Goal: Task Accomplishment & Management: Complete application form

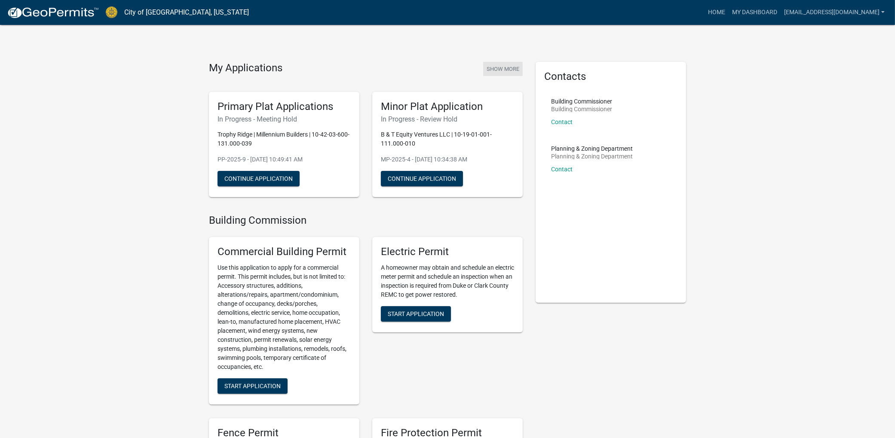
click at [495, 67] on button "Show More" at bounding box center [503, 69] width 40 height 14
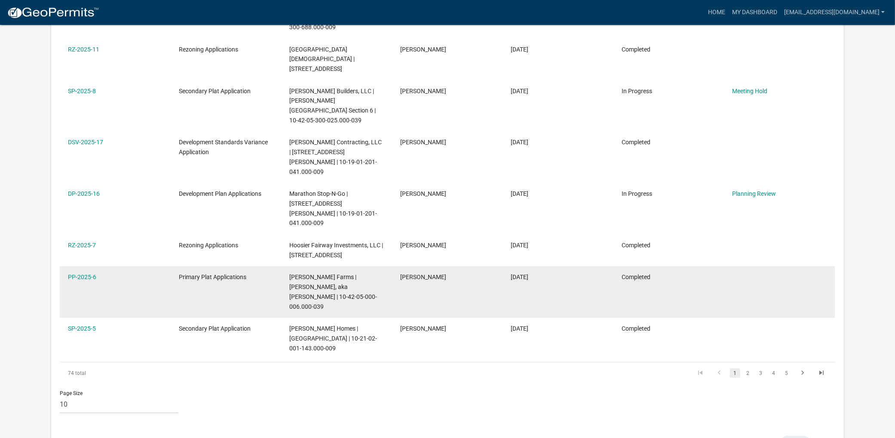
scroll to position [272, 0]
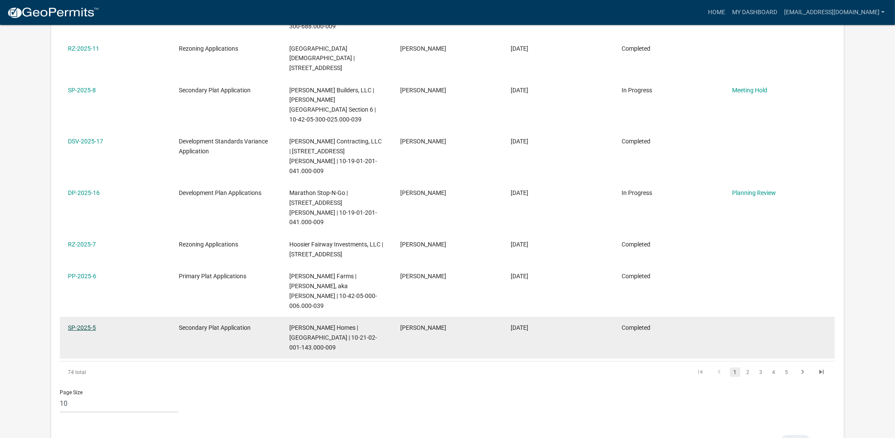
click at [90, 324] on link "SP-2025-5" at bounding box center [82, 327] width 28 height 7
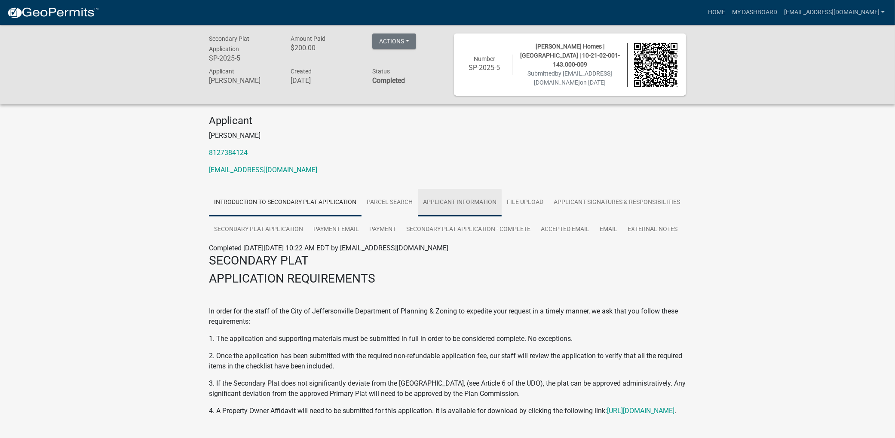
click at [467, 194] on link "Applicant Information" at bounding box center [460, 202] width 84 height 27
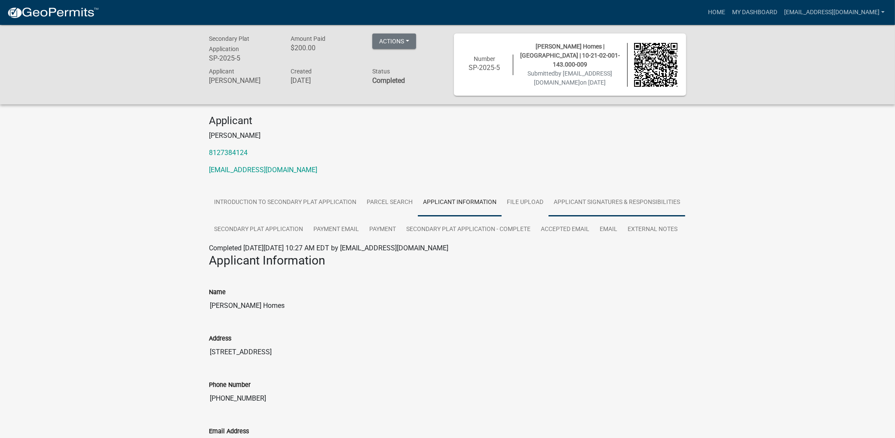
click at [582, 201] on link "Applicant Signatures & Responsibilities" at bounding box center [616, 202] width 137 height 27
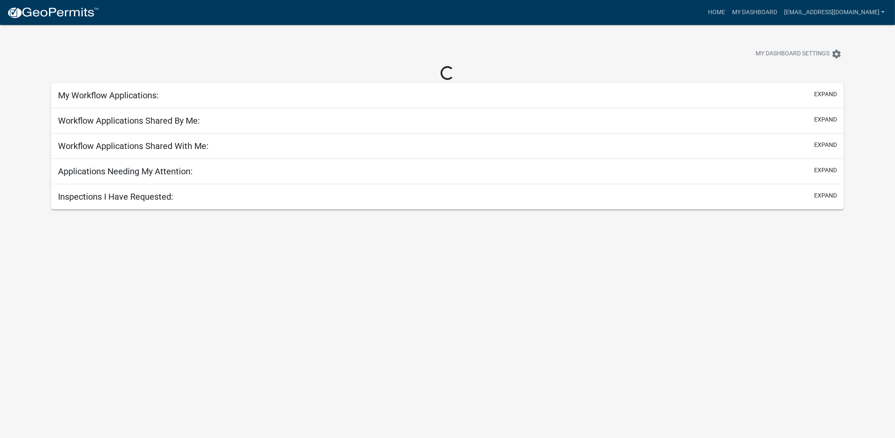
scroll to position [25, 0]
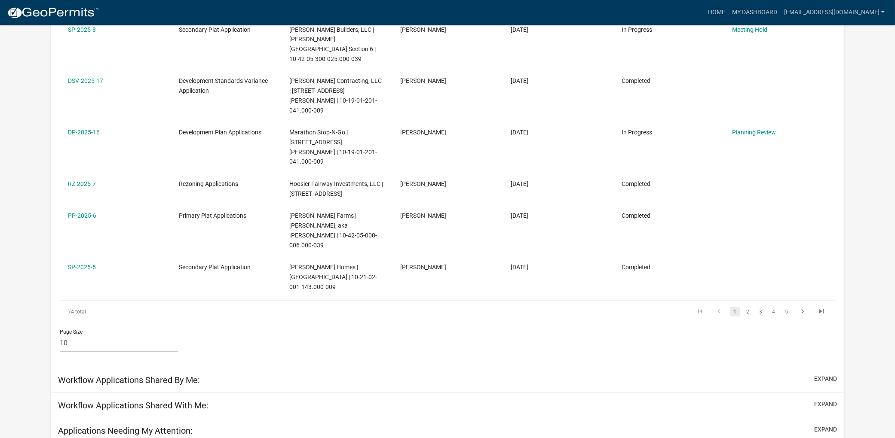
scroll to position [349, 0]
click at [746, 305] on link "2" at bounding box center [747, 309] width 10 height 9
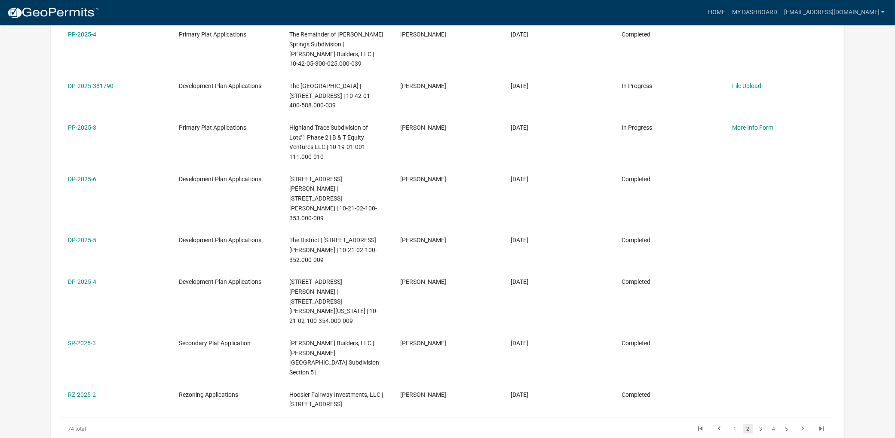
scroll to position [334, 0]
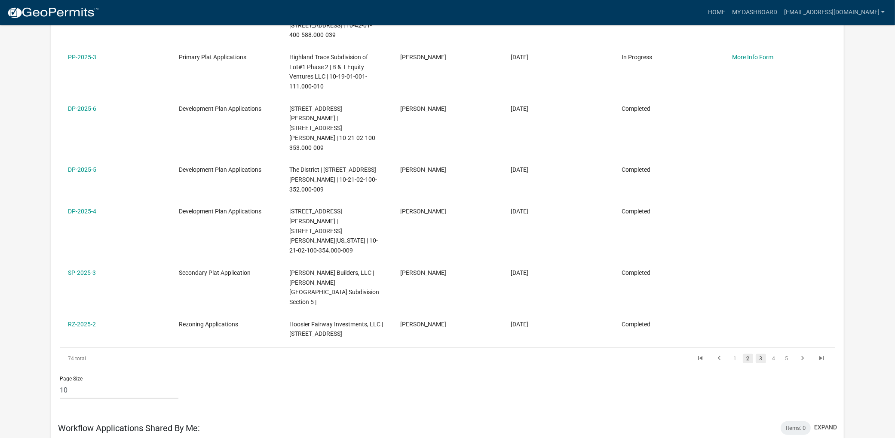
click at [759, 354] on link "3" at bounding box center [760, 358] width 10 height 9
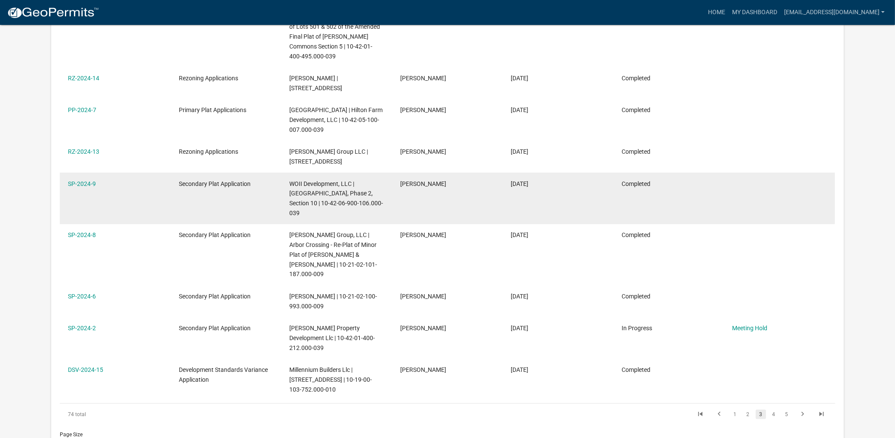
scroll to position [258, 0]
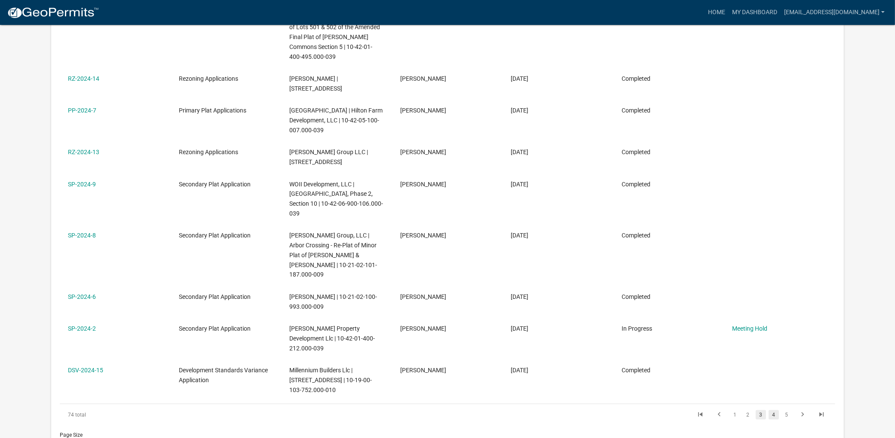
click at [772, 410] on link "4" at bounding box center [773, 414] width 10 height 9
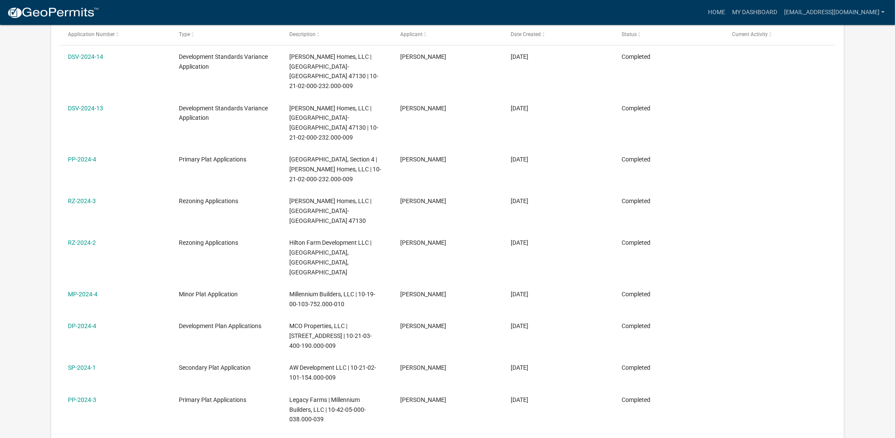
scroll to position [19, 0]
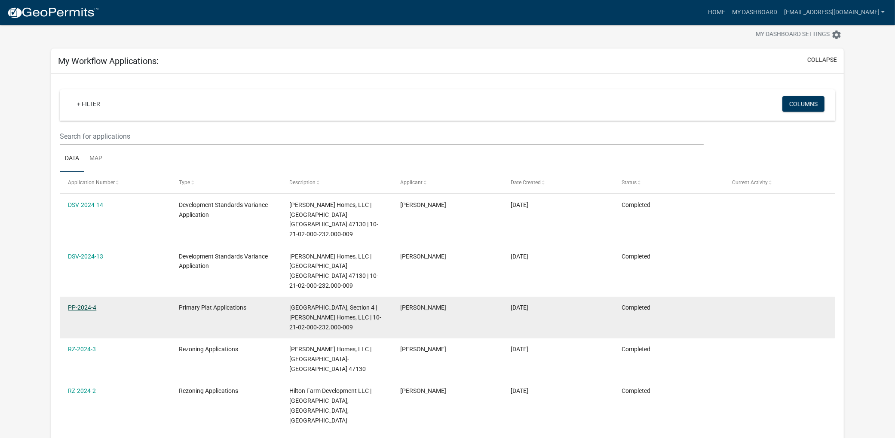
click at [82, 304] on link "PP-2024-4" at bounding box center [82, 307] width 28 height 7
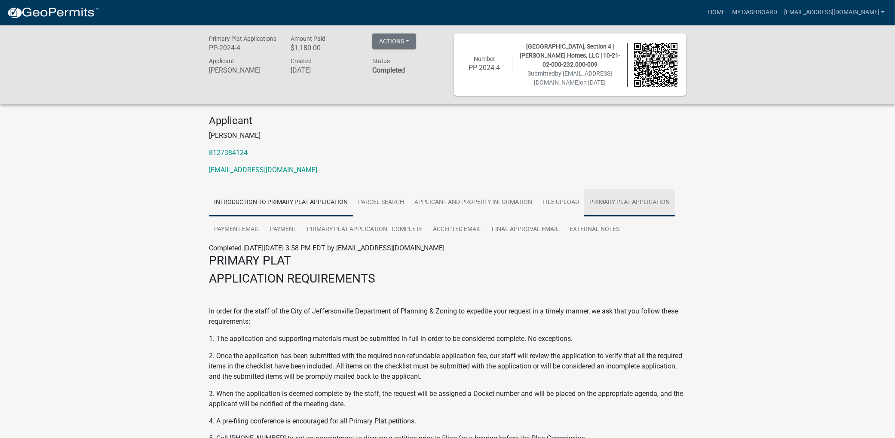
click at [603, 197] on link "Primary Plat Application" at bounding box center [629, 202] width 91 height 27
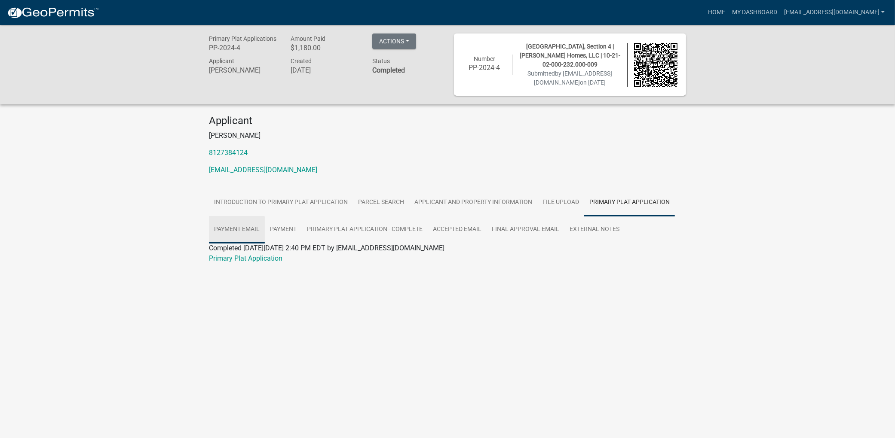
click at [236, 227] on link "Payment Email" at bounding box center [237, 229] width 56 height 27
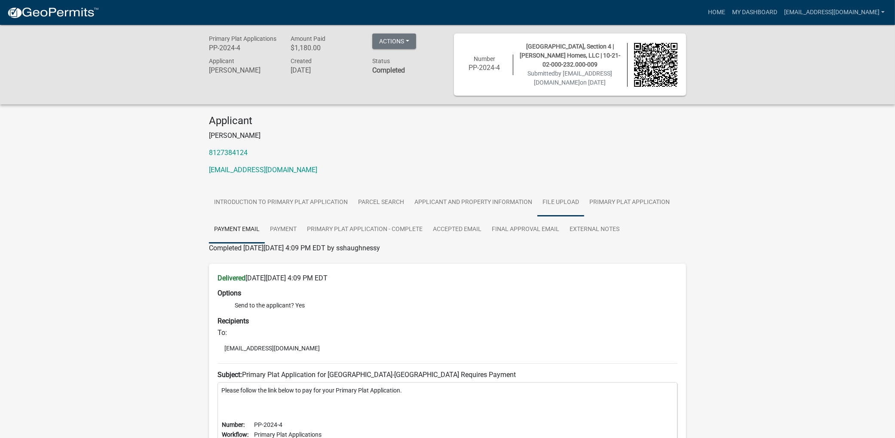
click at [556, 199] on link "File Upload" at bounding box center [560, 202] width 47 height 27
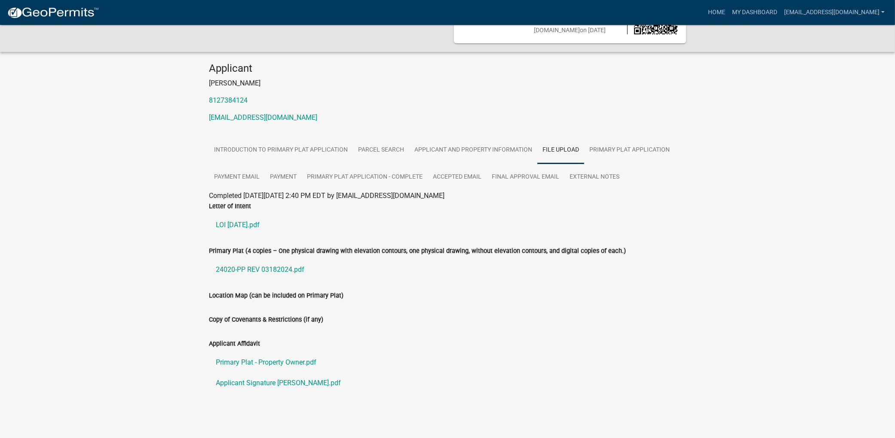
scroll to position [53, 0]
click at [268, 361] on link "Primary Plat - Property Owner.pdf" at bounding box center [447, 362] width 477 height 21
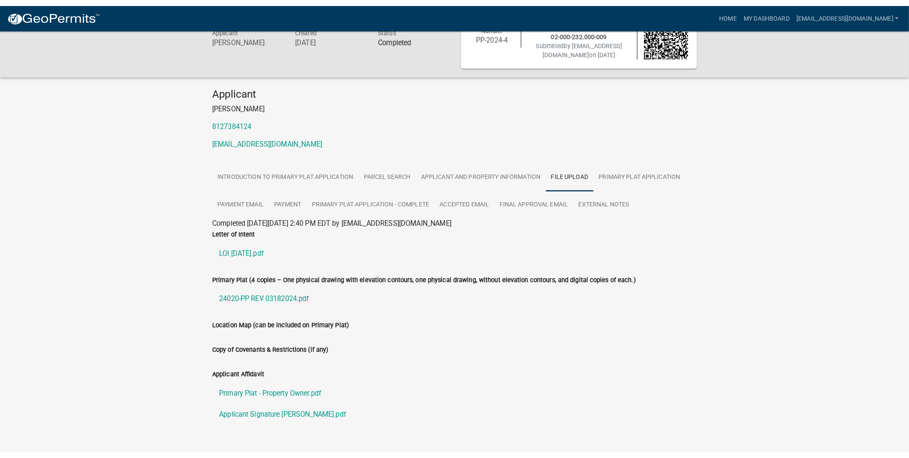
scroll to position [0, 0]
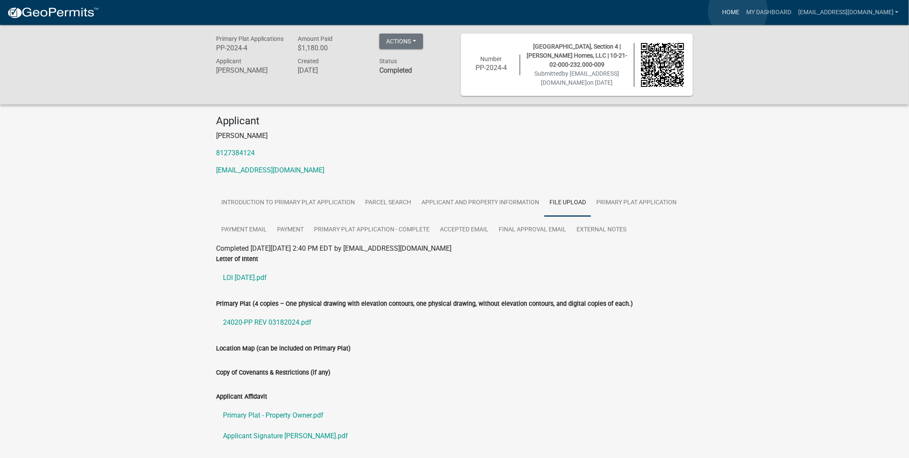
click at [738, 11] on link "Home" at bounding box center [731, 12] width 24 height 16
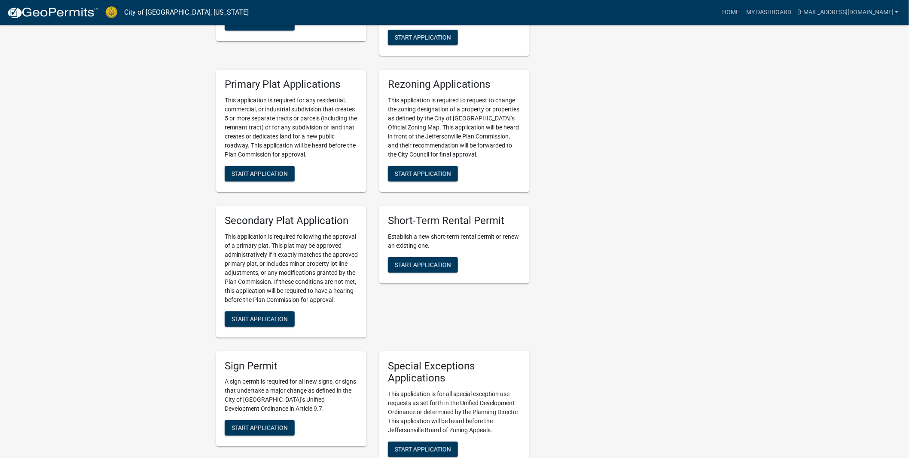
scroll to position [1384, 0]
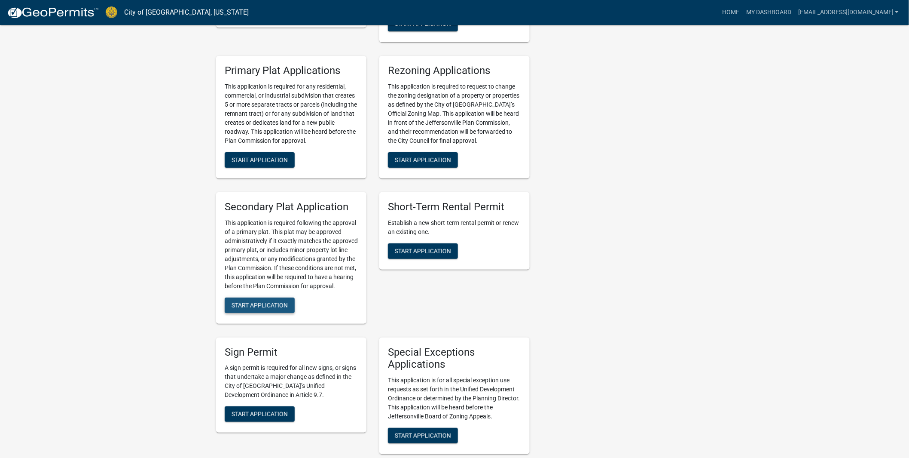
click at [246, 301] on span "Start Application" at bounding box center [260, 304] width 56 height 7
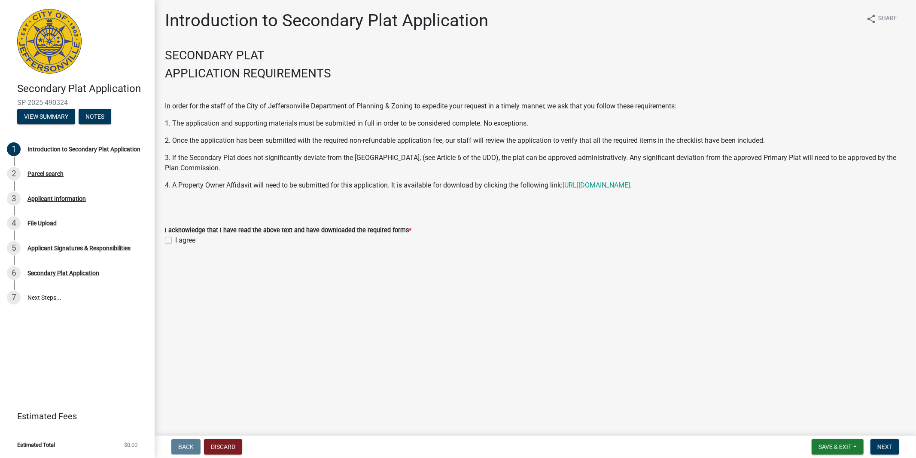
click at [175, 239] on label "I agree" at bounding box center [185, 240] width 20 height 10
click at [175, 239] on input "I agree" at bounding box center [178, 238] width 6 height 6
checkbox input "true"
click at [894, 438] on button "Next" at bounding box center [885, 446] width 29 height 15
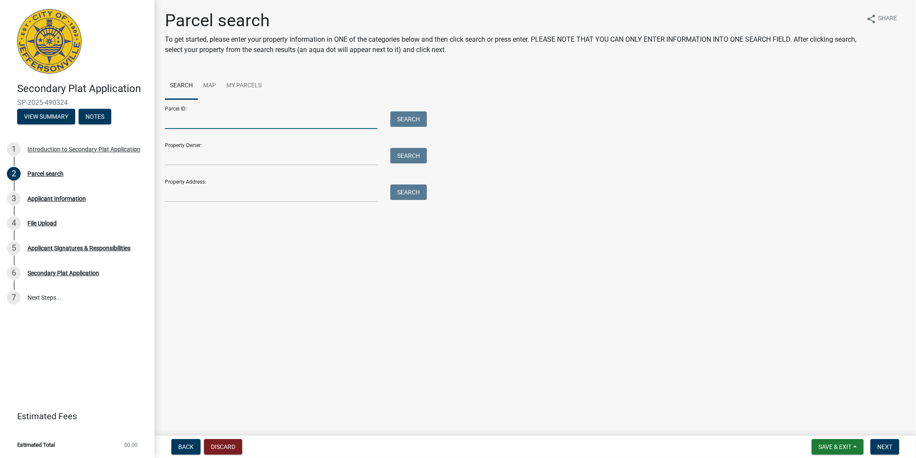
click at [183, 120] on input "Parcel ID:" at bounding box center [271, 120] width 213 height 18
click at [189, 121] on input "Parcel ID:" at bounding box center [271, 120] width 213 height 18
paste input "10-21-02-000-232.000-009"
type input "10-21-02-000-232.000-009"
click at [406, 118] on button "Search" at bounding box center [409, 118] width 37 height 15
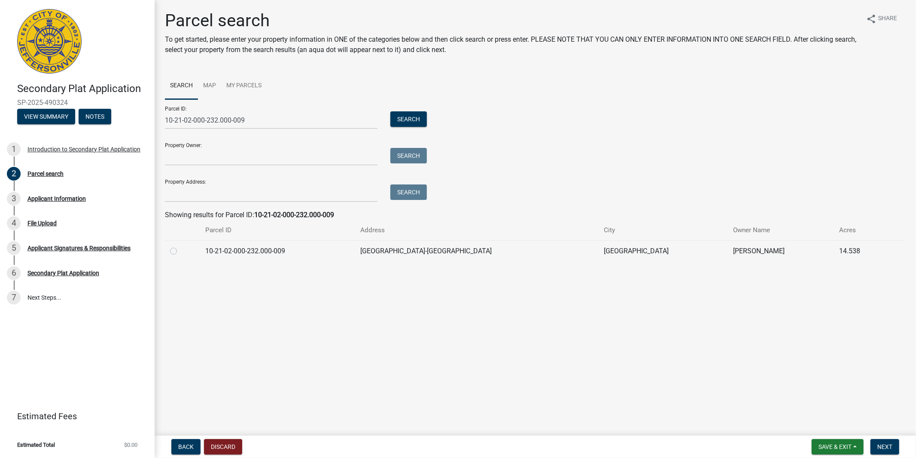
click at [180, 246] on label at bounding box center [180, 246] width 0 height 0
click at [180, 250] on input "radio" at bounding box center [183, 249] width 6 height 6
radio input "true"
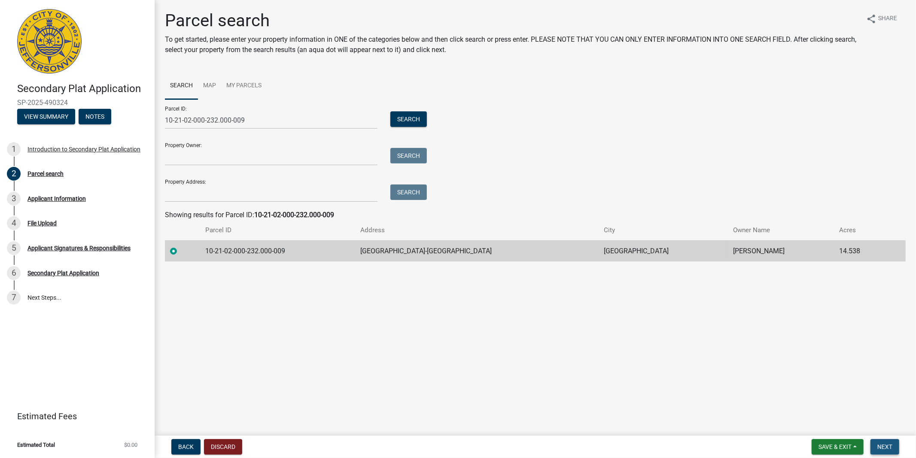
click at [884, 438] on span "Next" at bounding box center [885, 446] width 15 height 7
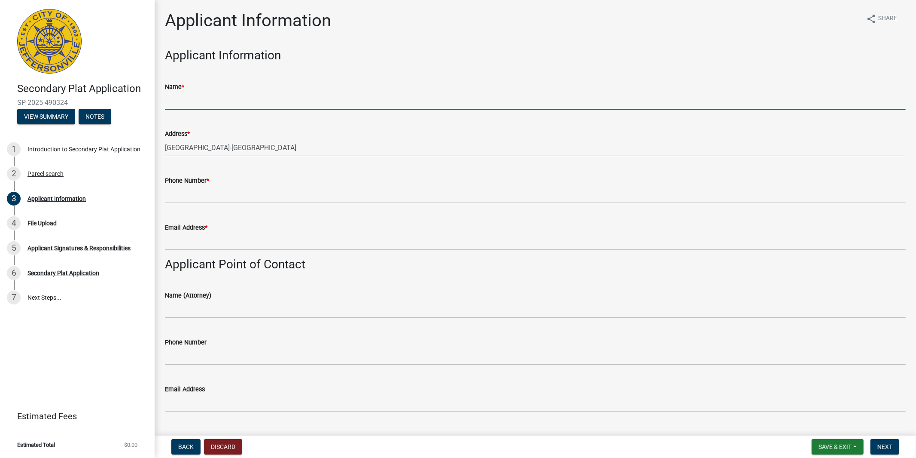
click at [183, 99] on input "Name *" at bounding box center [535, 101] width 741 height 18
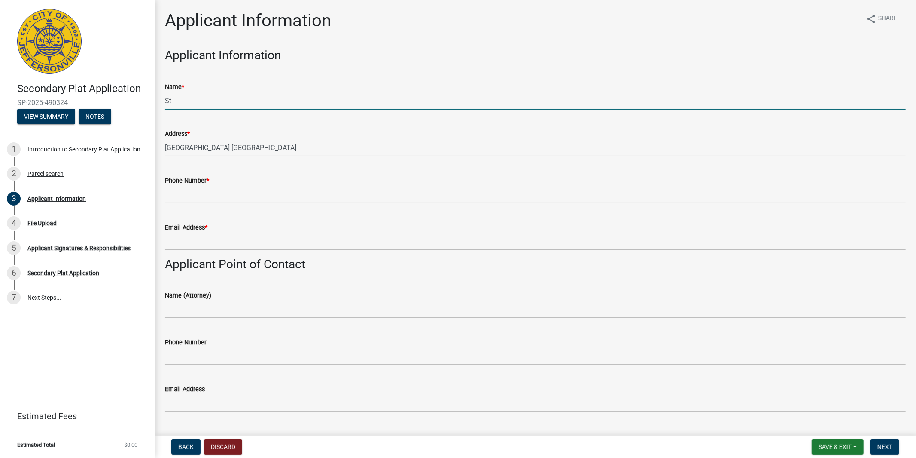
type input "S"
click at [208, 97] on input "[PERSON_NAME] Homes" at bounding box center [535, 101] width 741 height 18
type input "[PERSON_NAME] Homes, LLC"
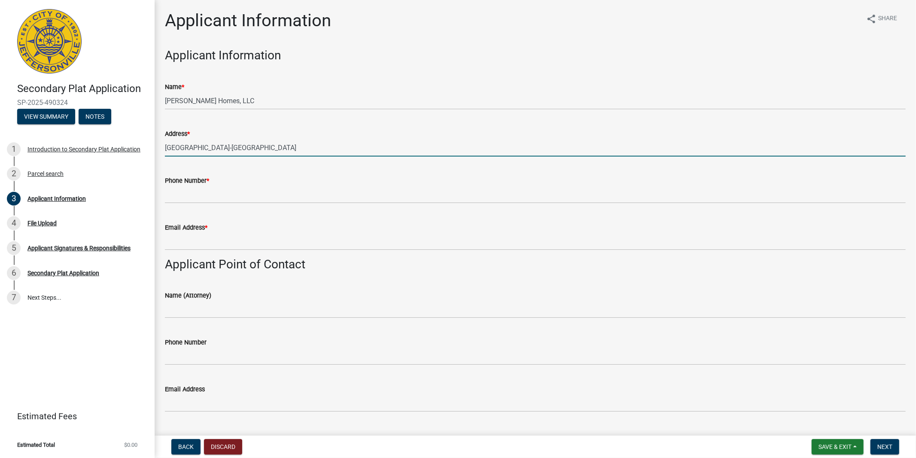
drag, startPoint x: 281, startPoint y: 147, endPoint x: 161, endPoint y: 147, distance: 120.7
click at [161, 147] on div "Address * [GEOGRAPHIC_DATA]-[GEOGRAPHIC_DATA]" at bounding box center [536, 136] width 754 height 40
click at [277, 149] on input "[STREET_ADDRESS]" at bounding box center [535, 148] width 741 height 18
type input "[STREET_ADDRESS]"
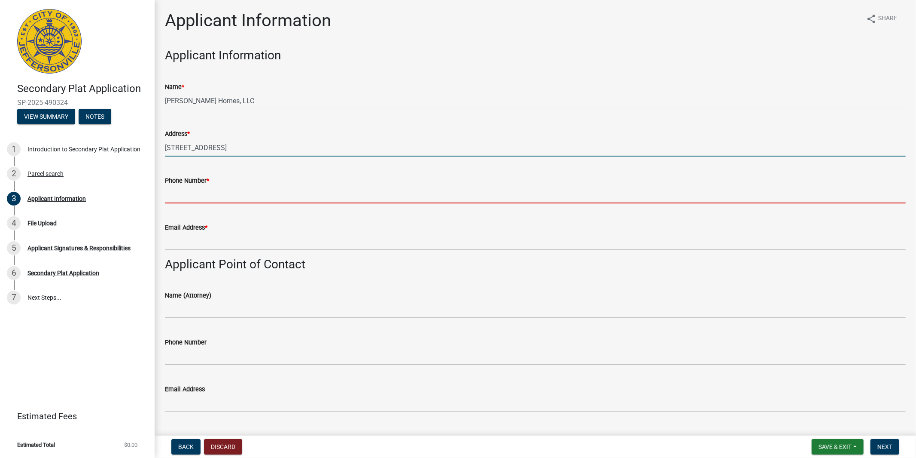
click at [194, 192] on input "Phone Number *" at bounding box center [535, 195] width 741 height 18
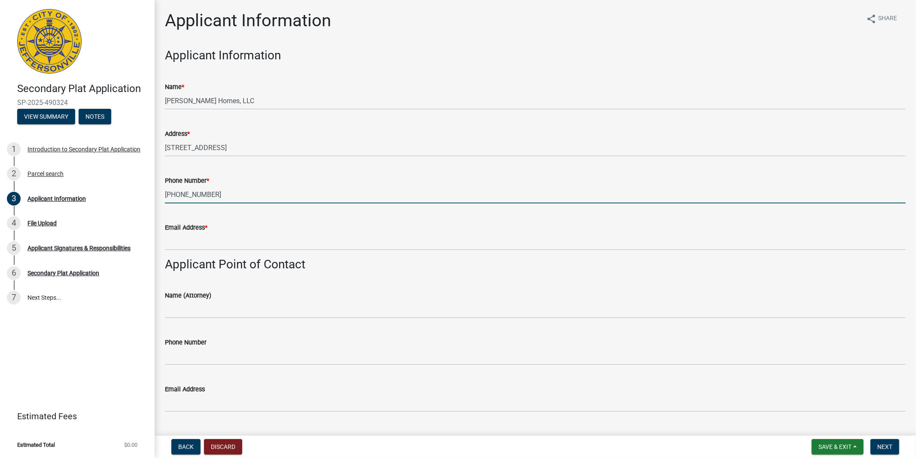
type input "[PHONE_NUMBER]"
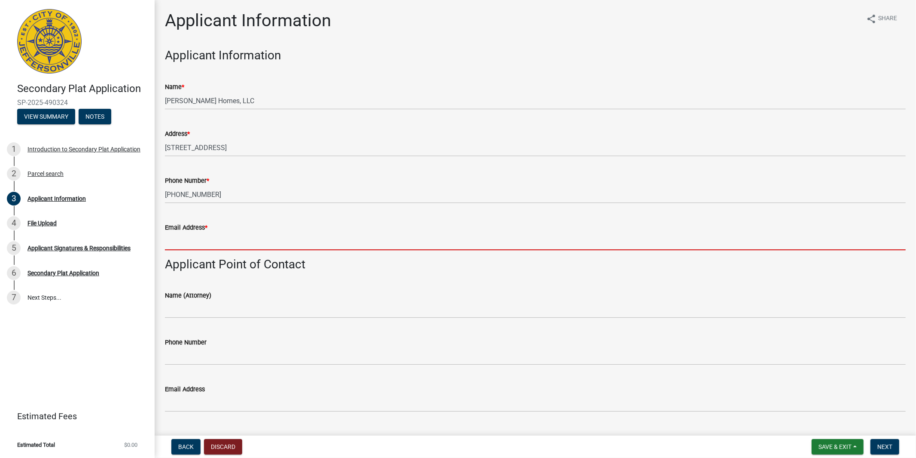
click at [174, 242] on input "Email Address *" at bounding box center [535, 241] width 741 height 18
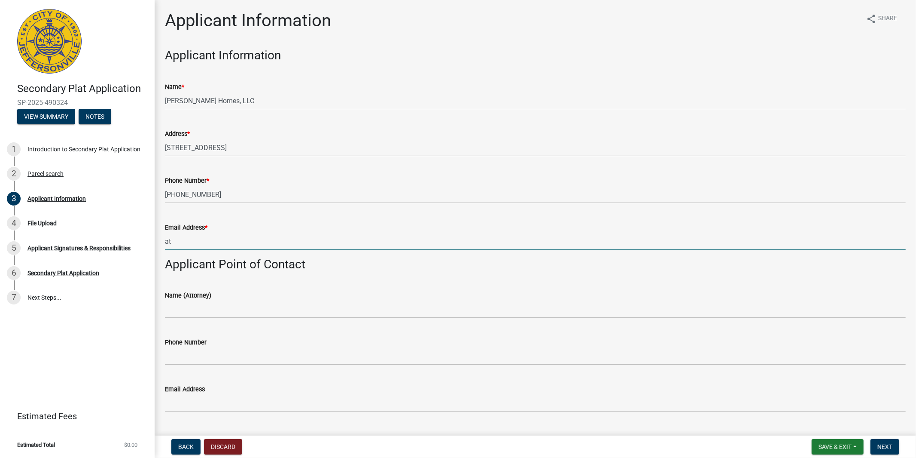
type input "a"
type input "[EMAIL_ADDRESS][DOMAIN_NAME]"
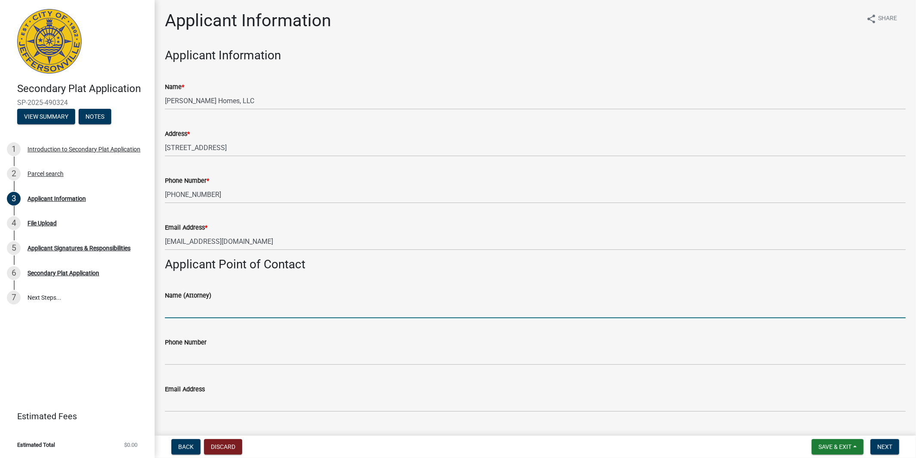
click at [208, 311] on input "Name (Attorney)" at bounding box center [535, 309] width 741 height 18
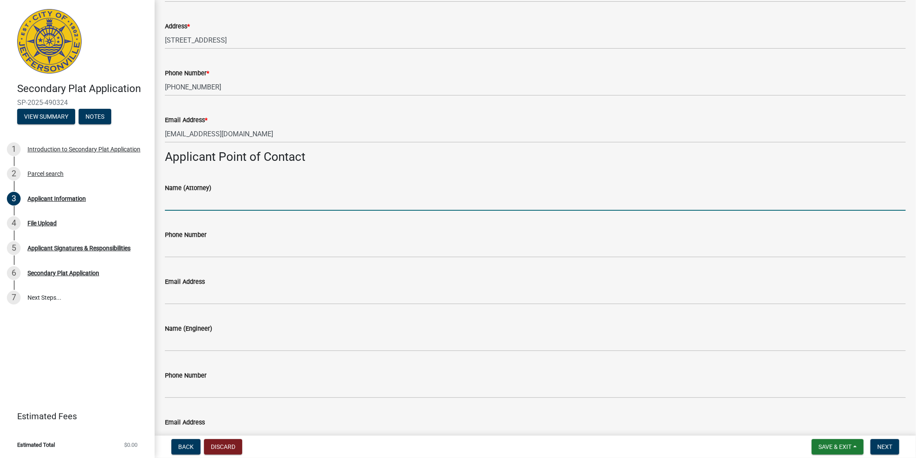
scroll to position [143, 0]
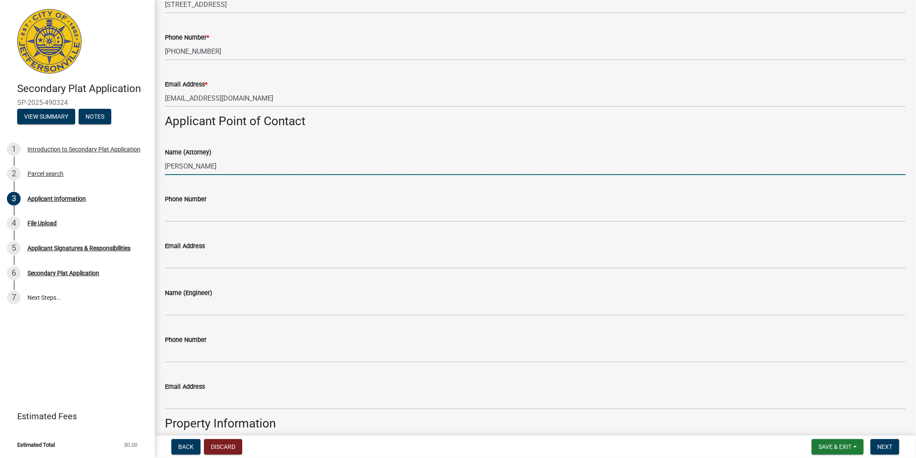
type input "[PERSON_NAME]"
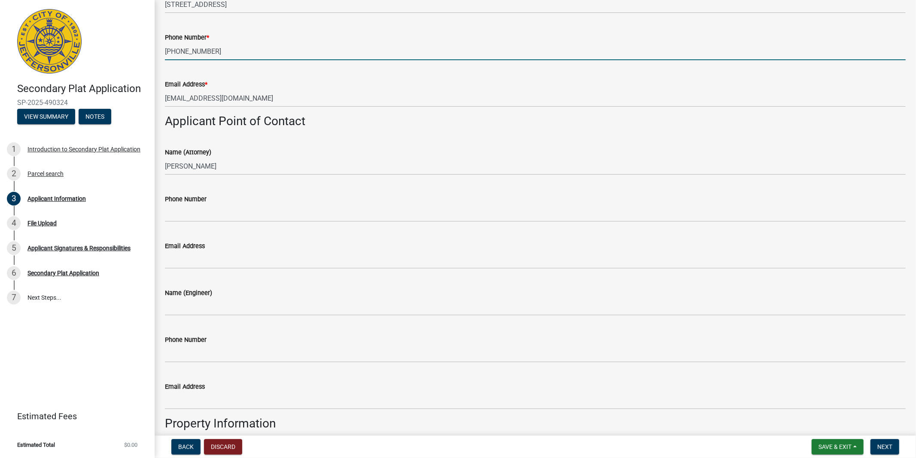
drag, startPoint x: 212, startPoint y: 52, endPoint x: 166, endPoint y: 49, distance: 45.6
click at [166, 49] on input "[PHONE_NUMBER]" at bounding box center [535, 52] width 741 height 18
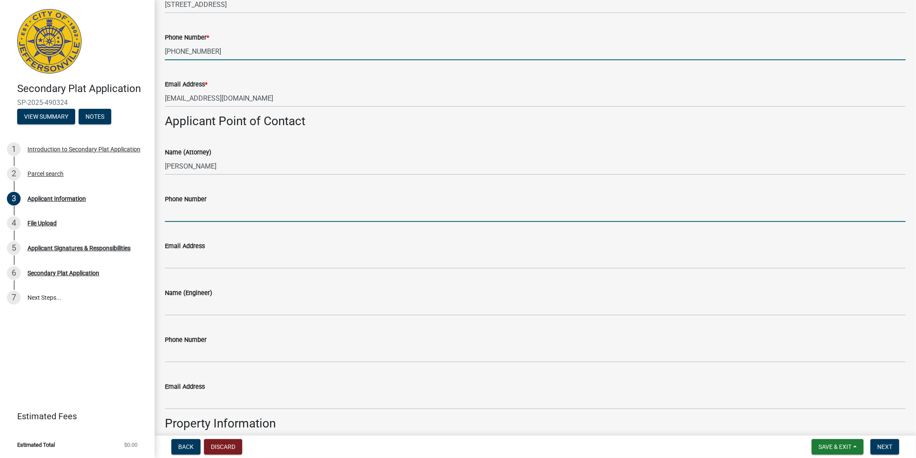
click at [179, 216] on input "Phone Number" at bounding box center [535, 213] width 741 height 18
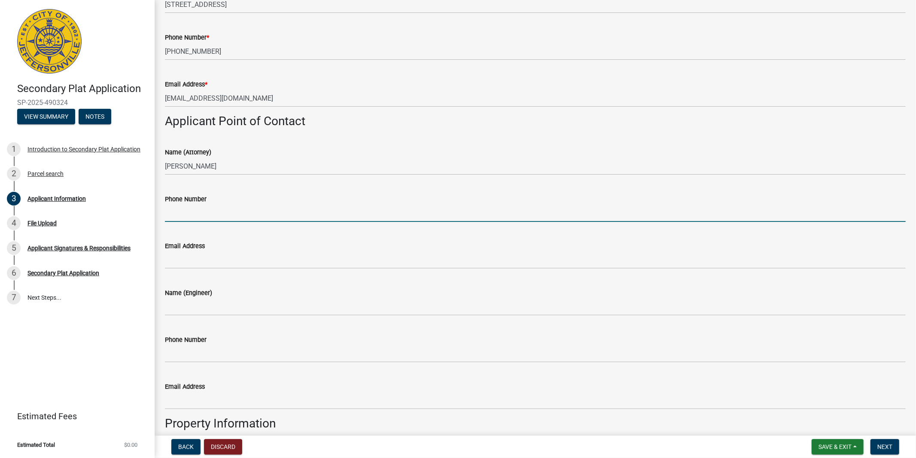
paste input "[PHONE_NUMBER]"
type input "[PHONE_NUMBER]"
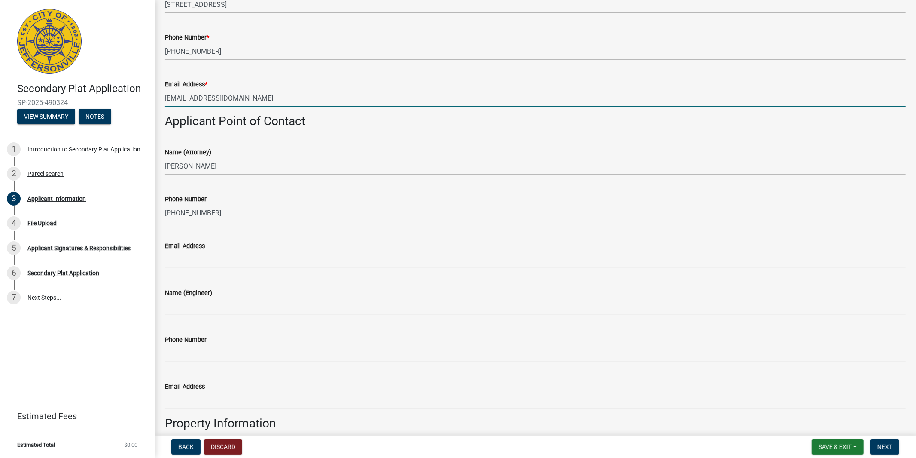
drag, startPoint x: 264, startPoint y: 95, endPoint x: 147, endPoint y: 92, distance: 116.9
click at [147, 92] on div "Secondary Plat Application SP-2025-490324 View Summary Notes 1 Introduction to …" at bounding box center [458, 229] width 916 height 458
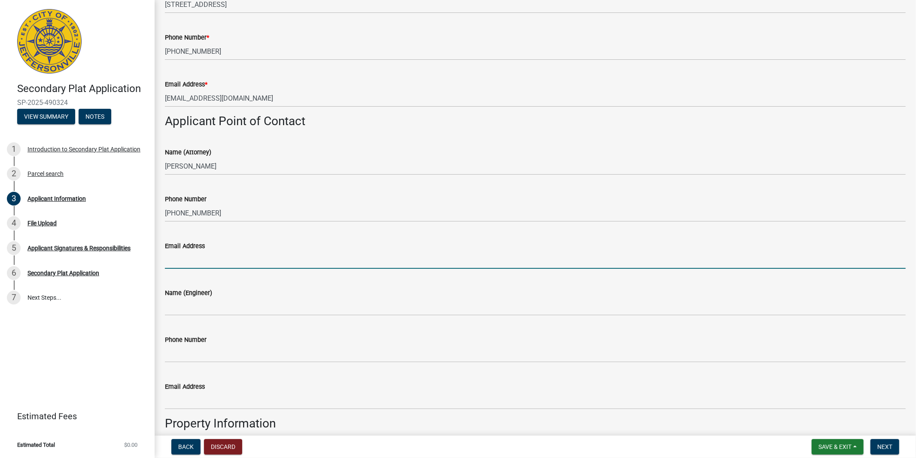
click at [210, 267] on input "Email Address" at bounding box center [535, 260] width 741 height 18
paste input "[EMAIL_ADDRESS][DOMAIN_NAME]"
type input "[EMAIL_ADDRESS][DOMAIN_NAME]"
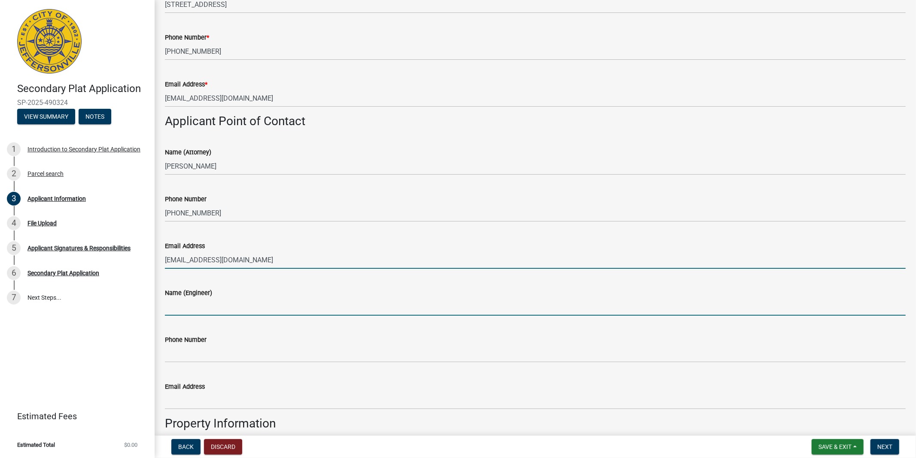
click at [180, 306] on input "Name (Engineer)" at bounding box center [535, 307] width 741 height 18
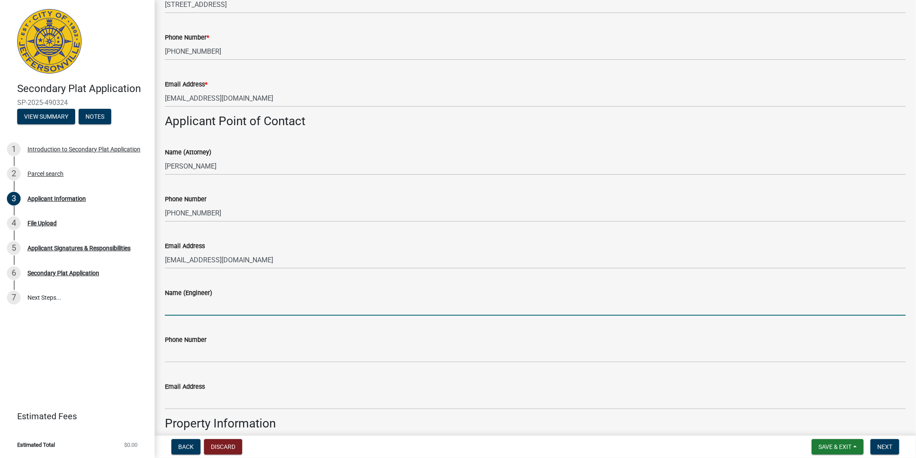
type input "[PERSON_NAME]"
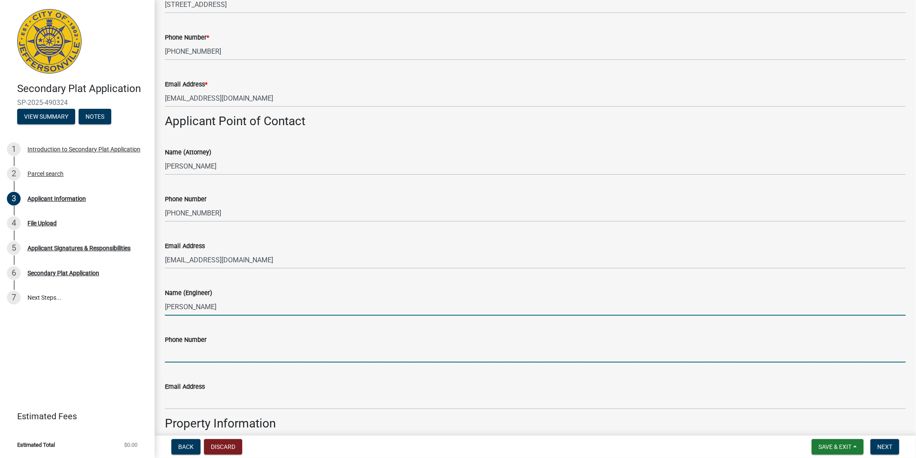
type input "8127384124"
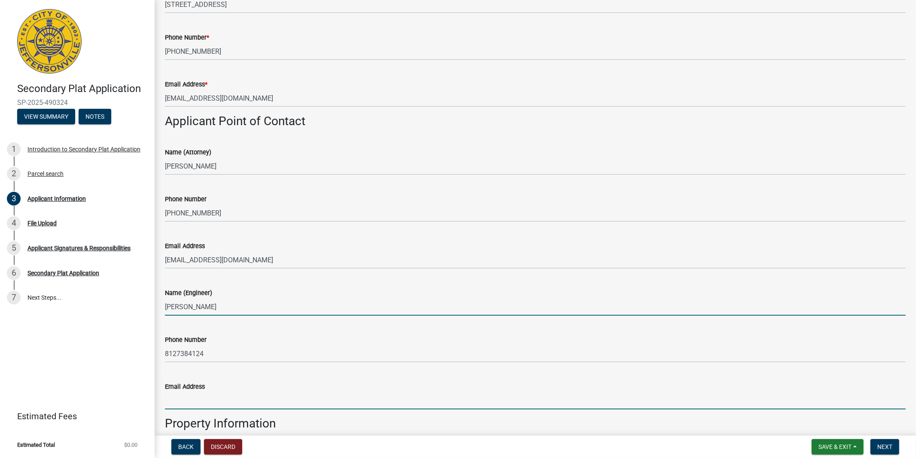
type input "[EMAIL_ADDRESS][DOMAIN_NAME]"
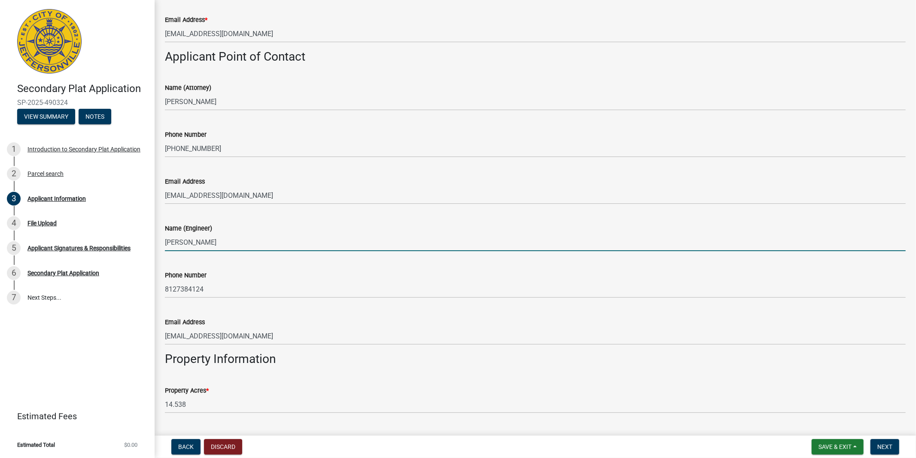
scroll to position [238, 0]
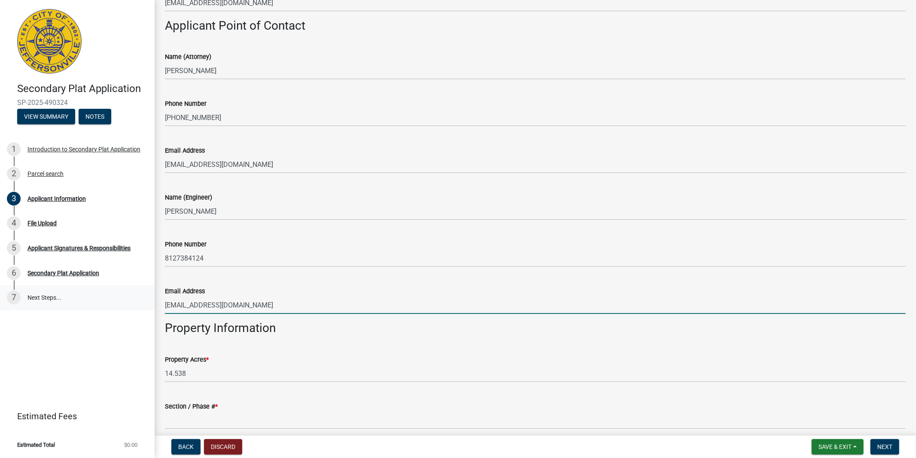
drag, startPoint x: 256, startPoint y: 304, endPoint x: 114, endPoint y: 289, distance: 142.6
click at [114, 289] on div "Secondary Plat Application SP-2025-490324 View Summary Notes 1 Introduction to …" at bounding box center [458, 229] width 916 height 458
type input "V"
type input "[EMAIL_ADDRESS][DOMAIN_NAME]"
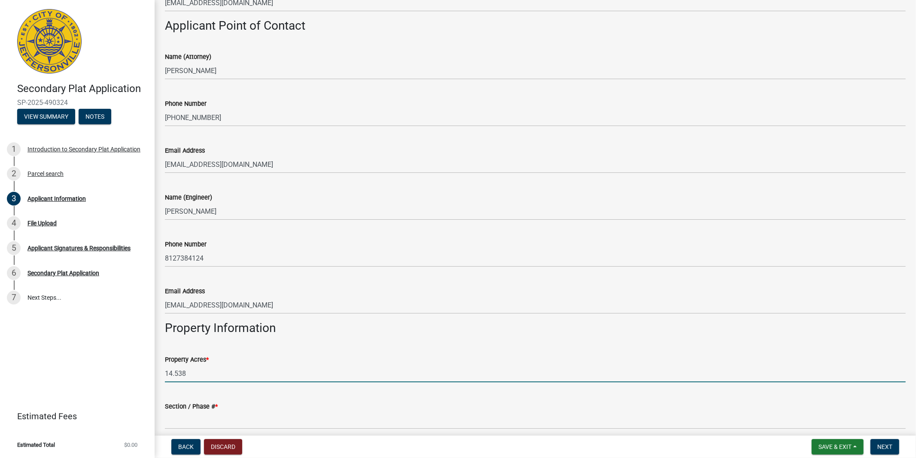
drag, startPoint x: 198, startPoint y: 374, endPoint x: 144, endPoint y: 367, distance: 55.4
click at [144, 367] on div "Secondary Plat Application SP-2025-490324 View Summary Notes 1 Introduction to …" at bounding box center [458, 229] width 916 height 458
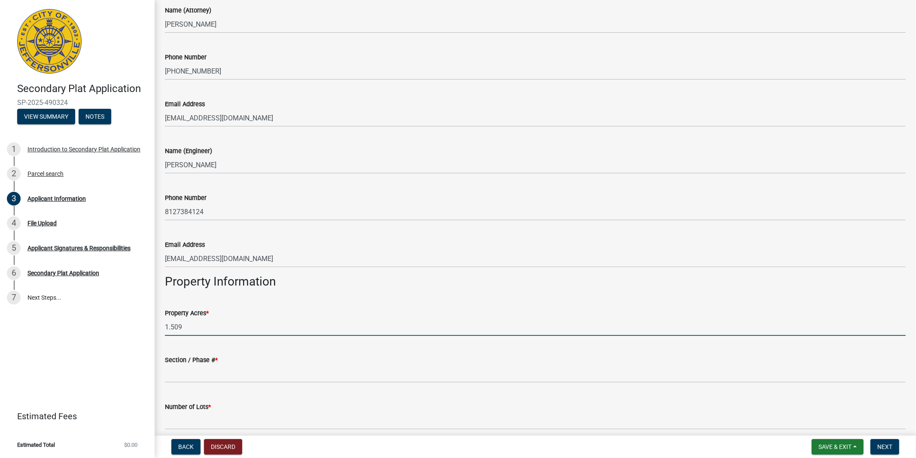
scroll to position [286, 0]
type input "1.509"
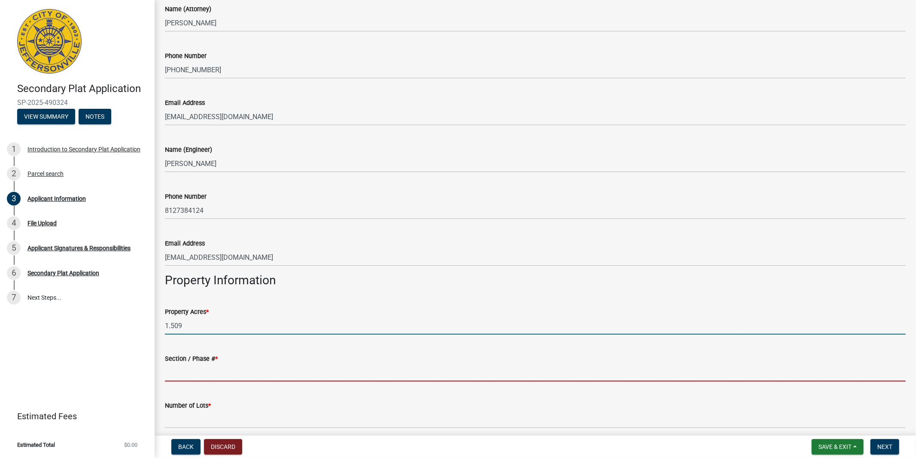
click at [200, 371] on input "Section / Phase # *" at bounding box center [535, 372] width 741 height 18
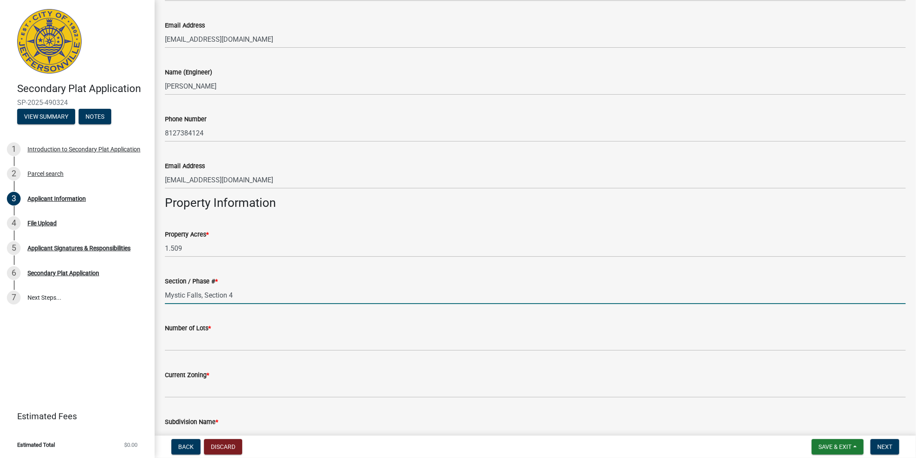
scroll to position [382, 0]
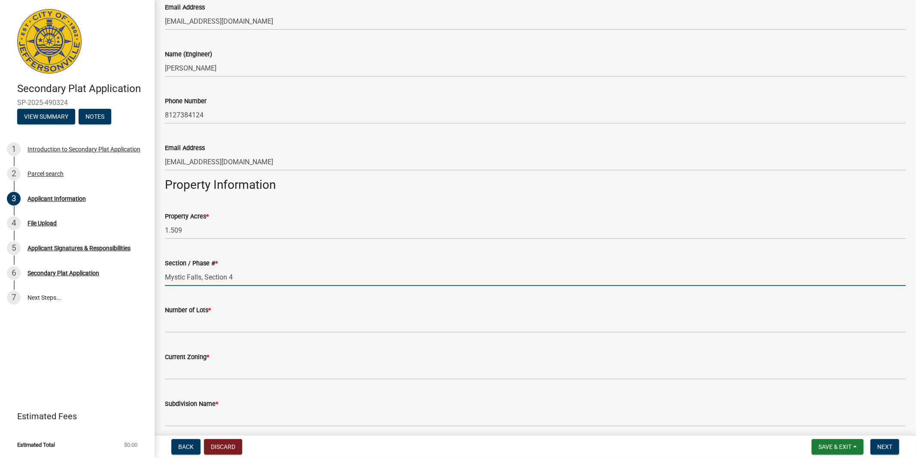
type input "Mystic Falls, Section 4"
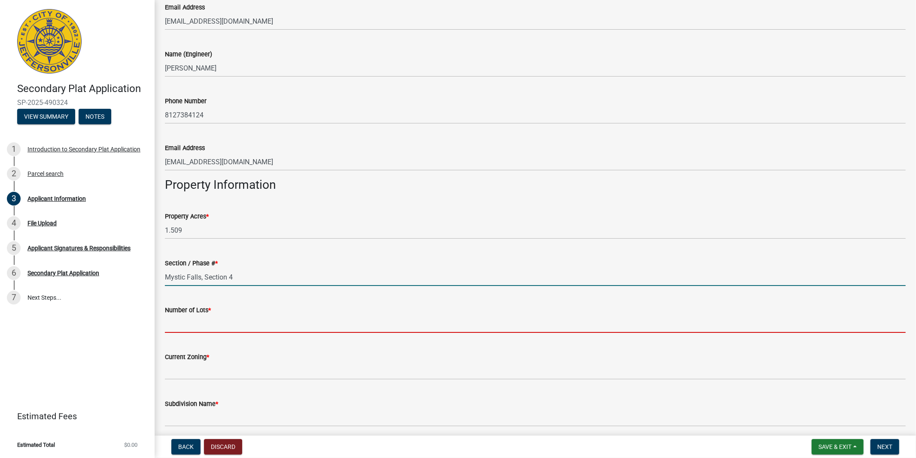
click at [173, 324] on input "Number of Lots *" at bounding box center [535, 324] width 741 height 18
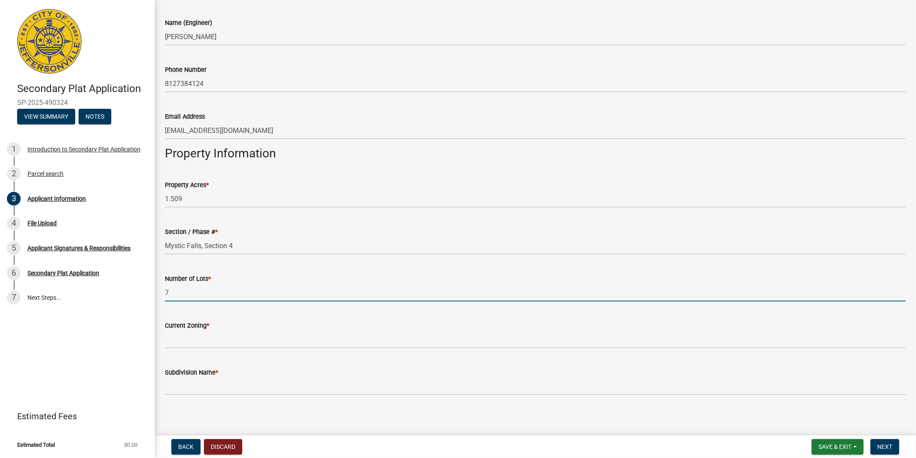
scroll to position [415, 0]
type input "7"
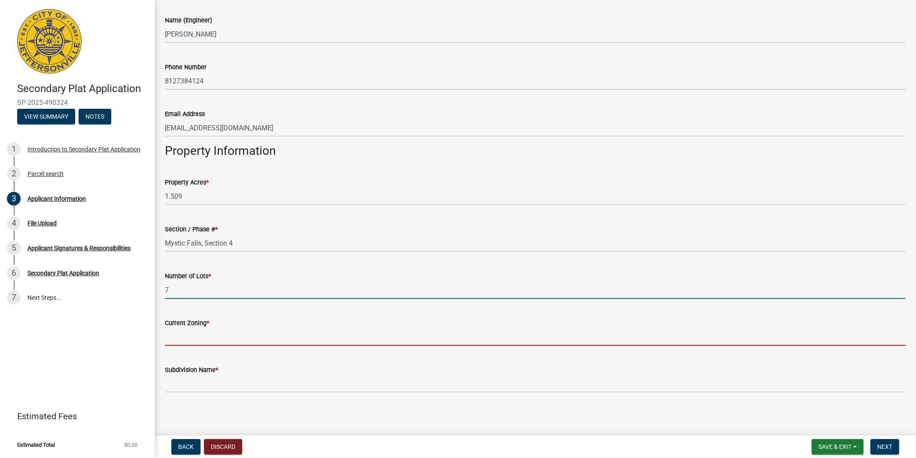
click at [194, 331] on input "Current Zoning *" at bounding box center [535, 337] width 741 height 18
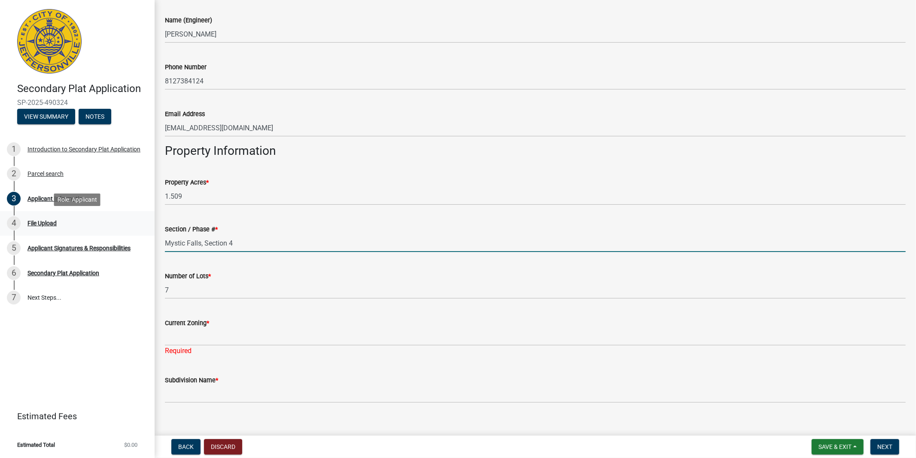
drag, startPoint x: 249, startPoint y: 246, endPoint x: 151, endPoint y: 234, distance: 99.1
click at [151, 234] on div "Secondary Plat Application SP-2025-490324 View Summary Notes 1 Introduction to …" at bounding box center [458, 229] width 916 height 458
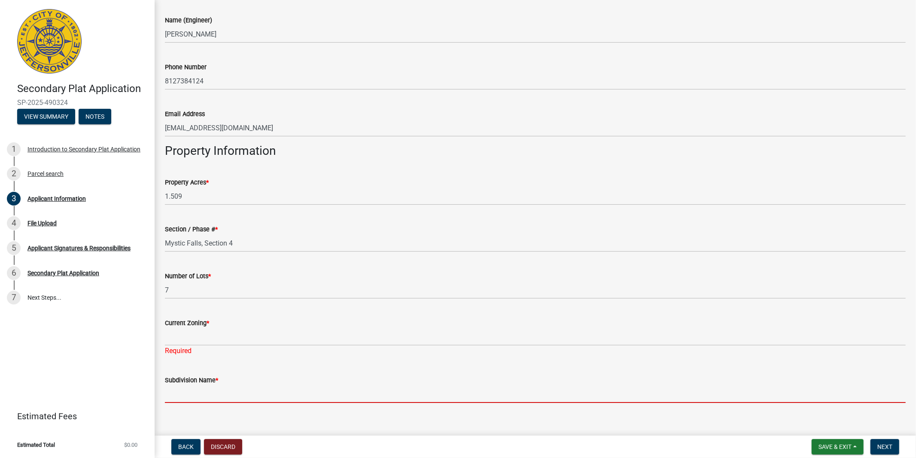
click at [206, 400] on input "Subdivision Name *" at bounding box center [535, 394] width 741 height 18
paste input "Mystic Falls, Section 4"
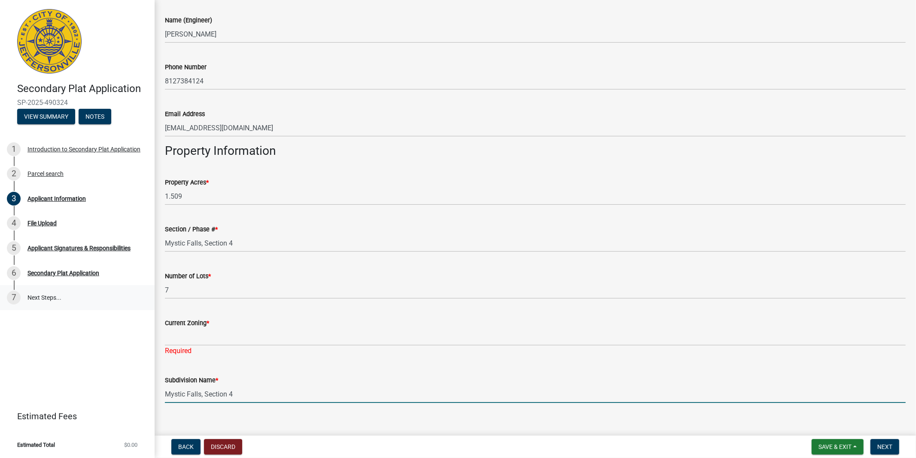
type input "Mystic Falls, Section 4"
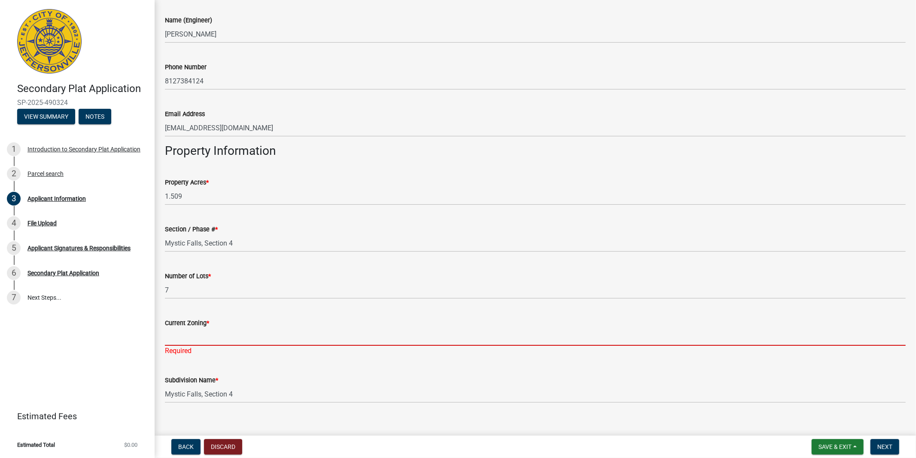
click at [186, 337] on input "Current Zoning *" at bounding box center [535, 337] width 741 height 18
type input "M1"
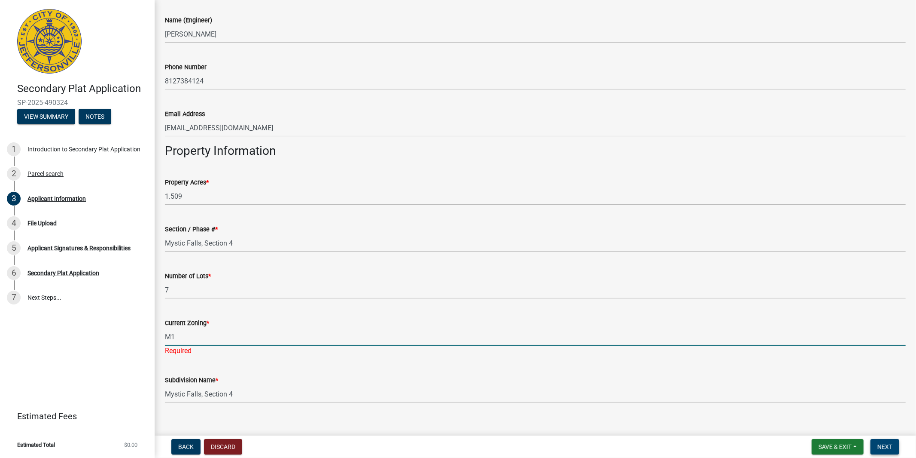
click at [887, 438] on span "Next" at bounding box center [885, 446] width 15 height 7
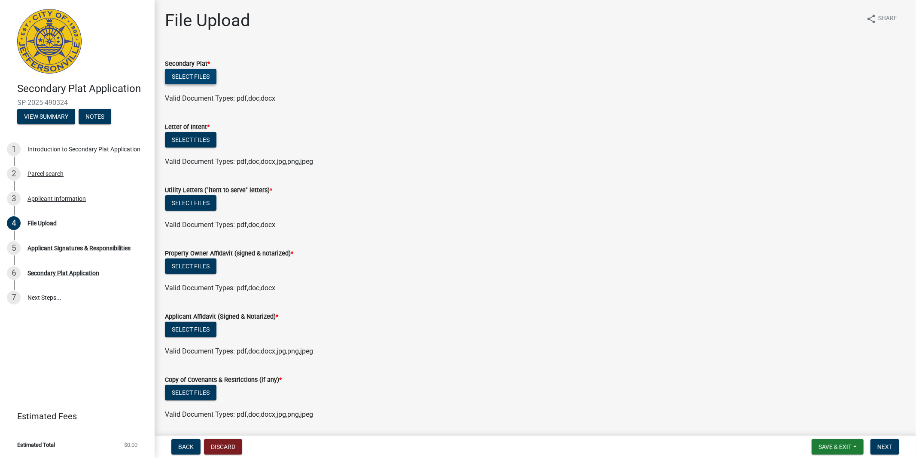
click at [193, 78] on button "Select files" at bounding box center [191, 76] width 52 height 15
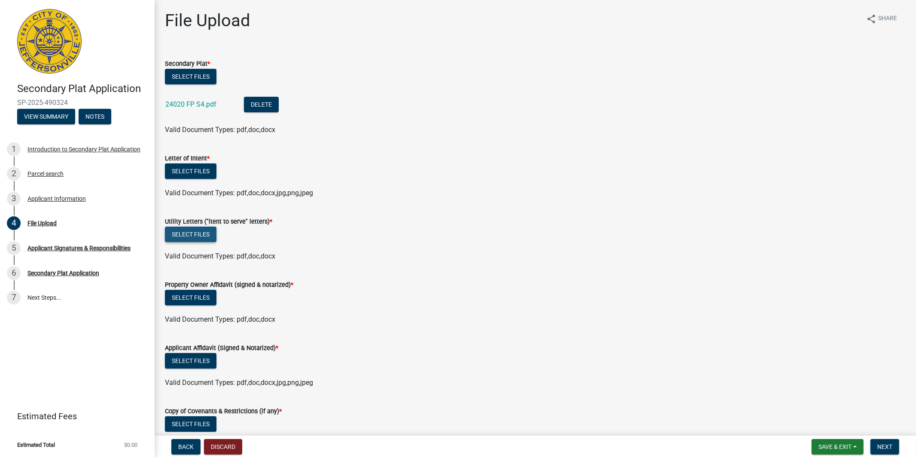
click at [183, 232] on button "Select files" at bounding box center [191, 233] width 52 height 15
click at [501, 222] on div "Utility Letters ("itent to serve" letters) *" at bounding box center [535, 221] width 741 height 10
click at [198, 235] on button "Select files" at bounding box center [191, 233] width 52 height 15
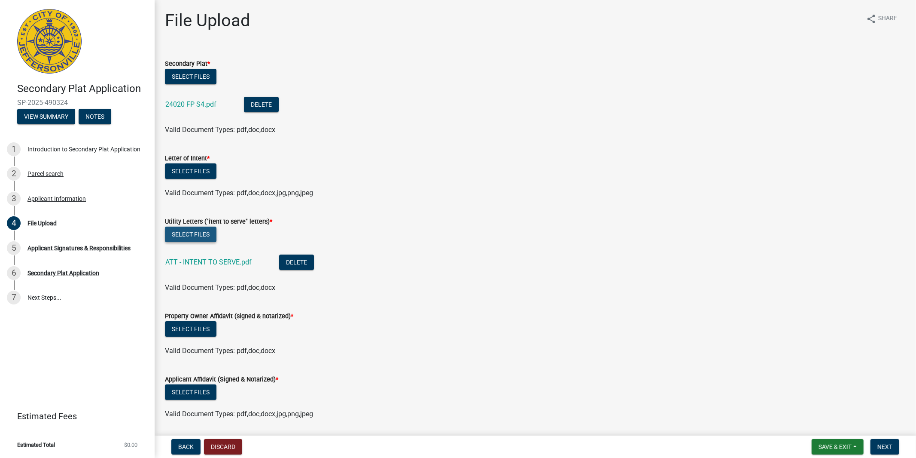
click at [186, 234] on button "Select files" at bounding box center [191, 233] width 52 height 15
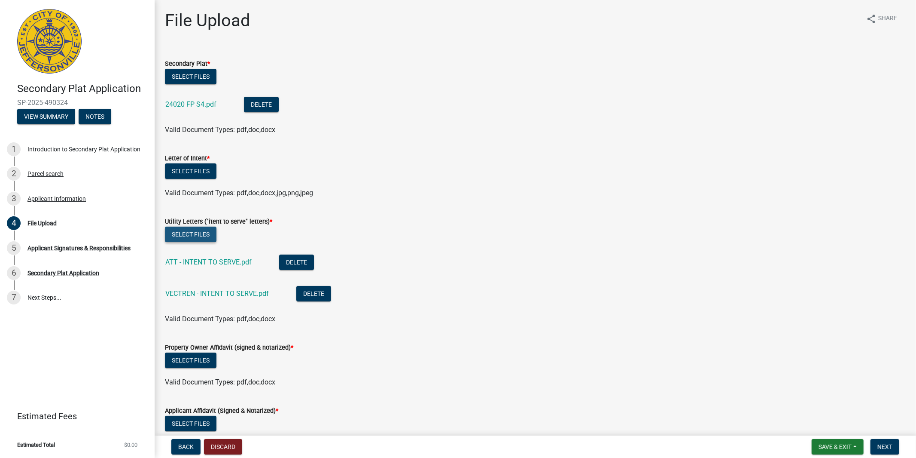
click at [181, 235] on button "Select files" at bounding box center [191, 233] width 52 height 15
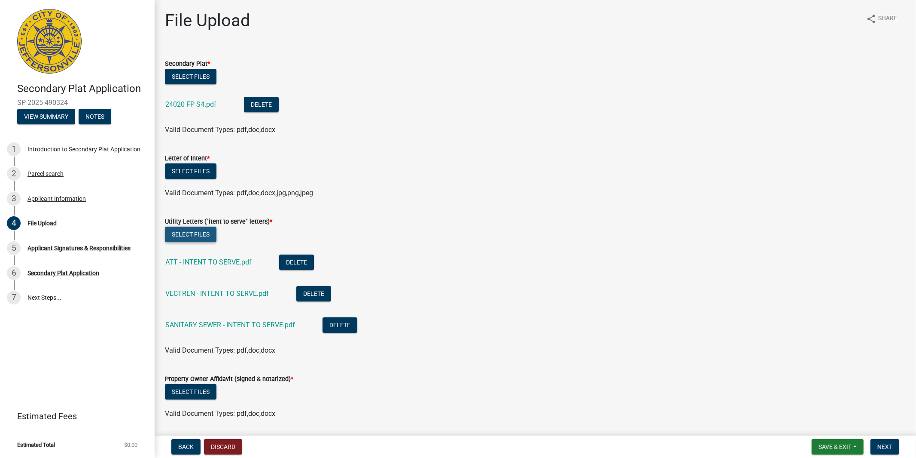
click at [204, 241] on button "Select files" at bounding box center [191, 233] width 52 height 15
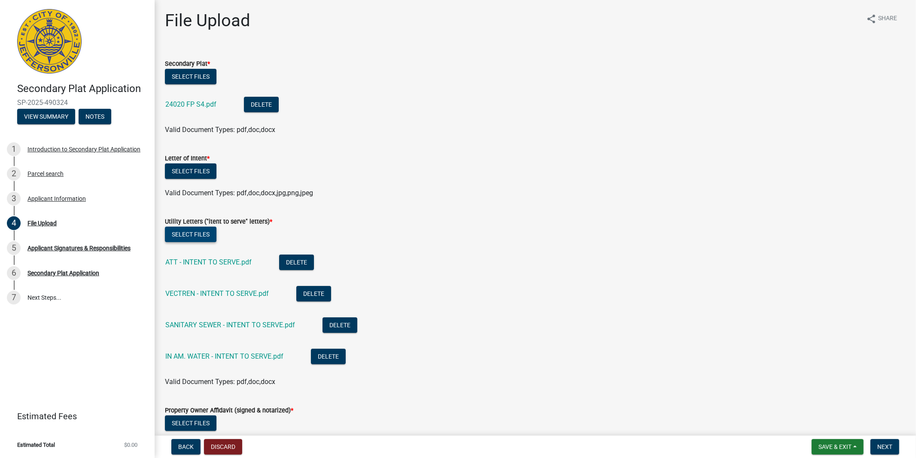
click at [186, 234] on button "Select files" at bounding box center [191, 233] width 52 height 15
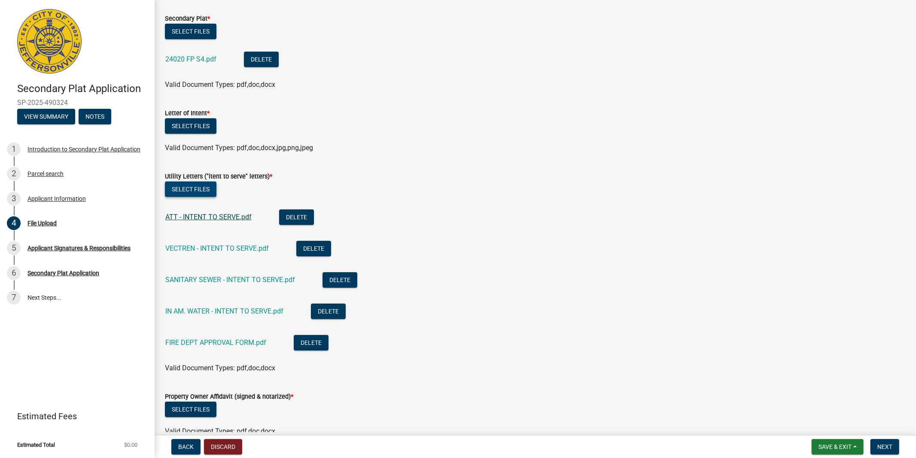
scroll to position [48, 0]
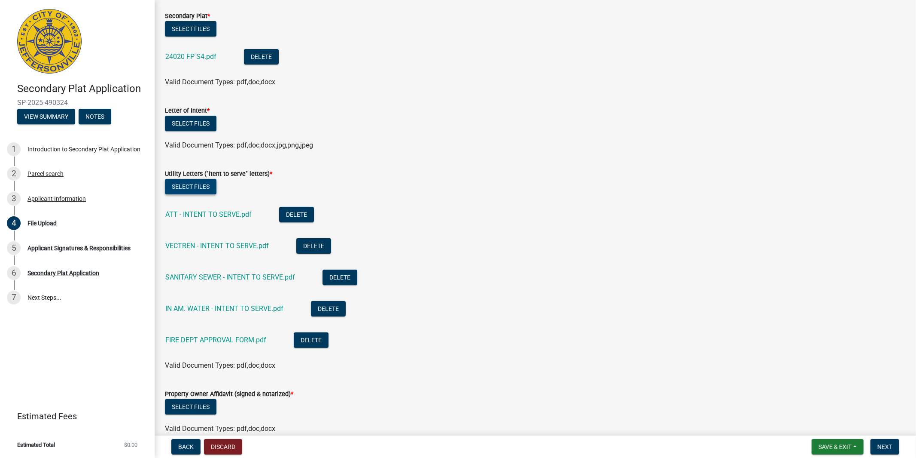
click at [178, 184] on button "Select files" at bounding box center [191, 186] width 52 height 15
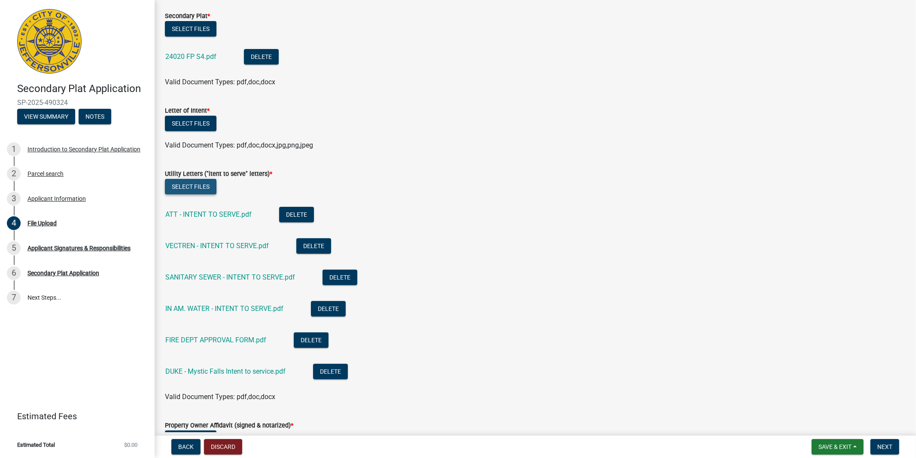
click at [175, 185] on button "Select files" at bounding box center [191, 186] width 52 height 15
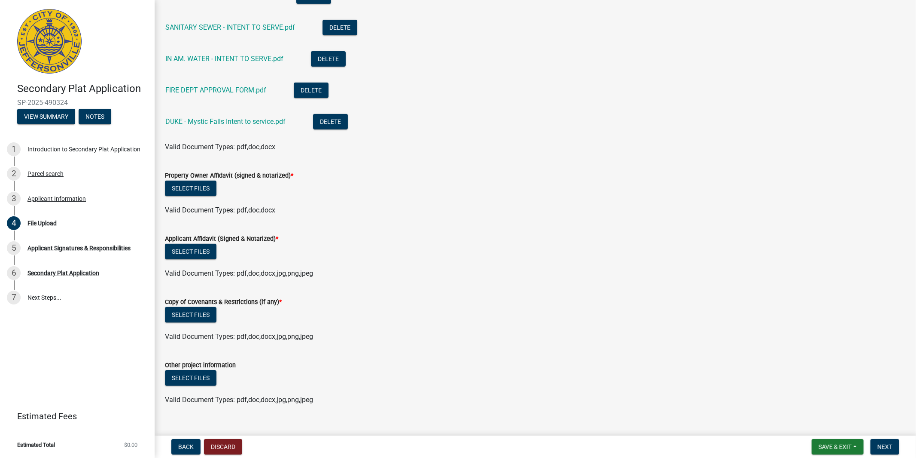
scroll to position [311, 0]
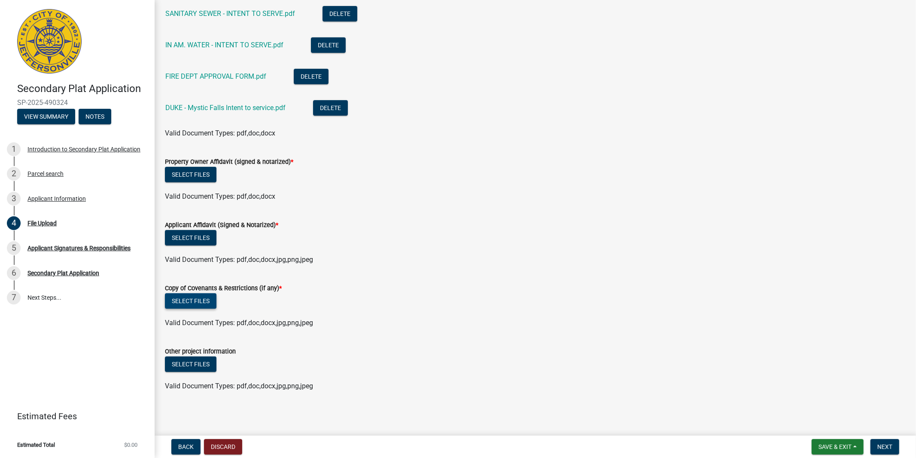
click at [189, 302] on button "Select files" at bounding box center [191, 300] width 52 height 15
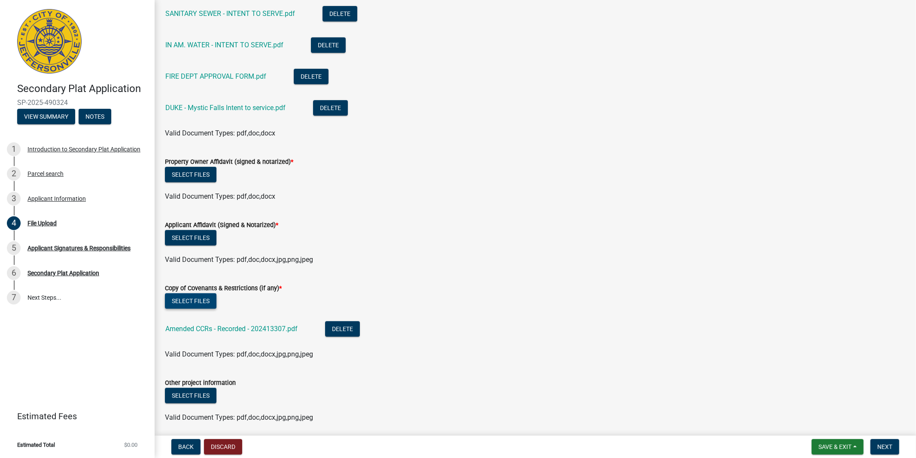
click at [189, 299] on button "Select files" at bounding box center [191, 300] width 52 height 15
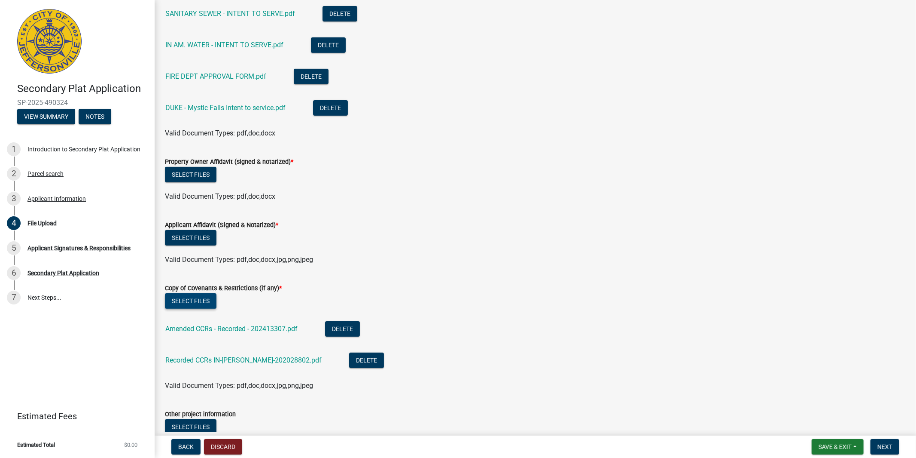
click at [202, 299] on button "Select files" at bounding box center [191, 300] width 52 height 15
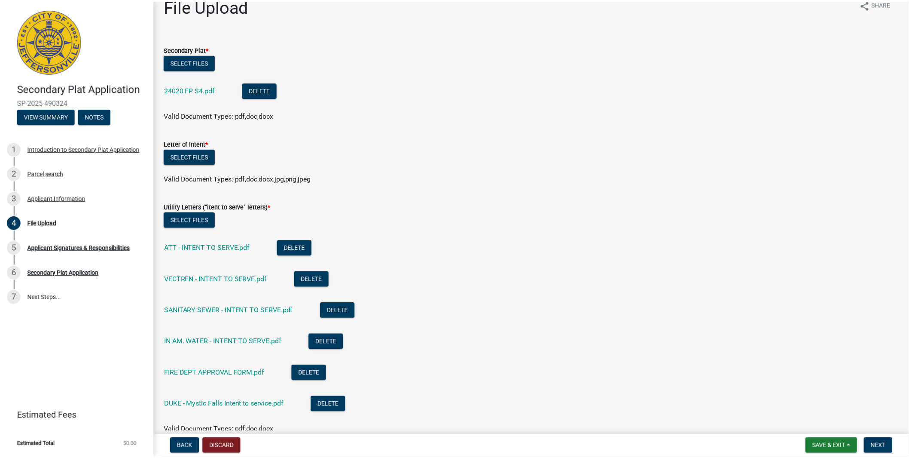
scroll to position [0, 0]
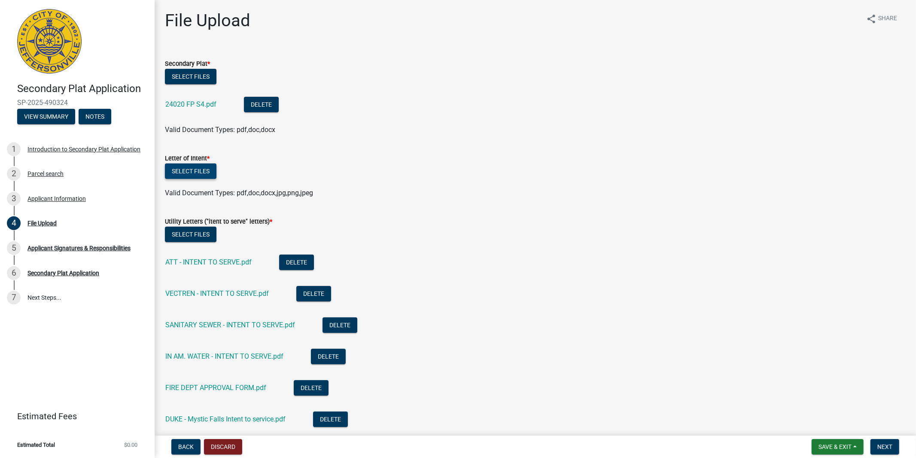
click at [197, 172] on button "Select files" at bounding box center [191, 170] width 52 height 15
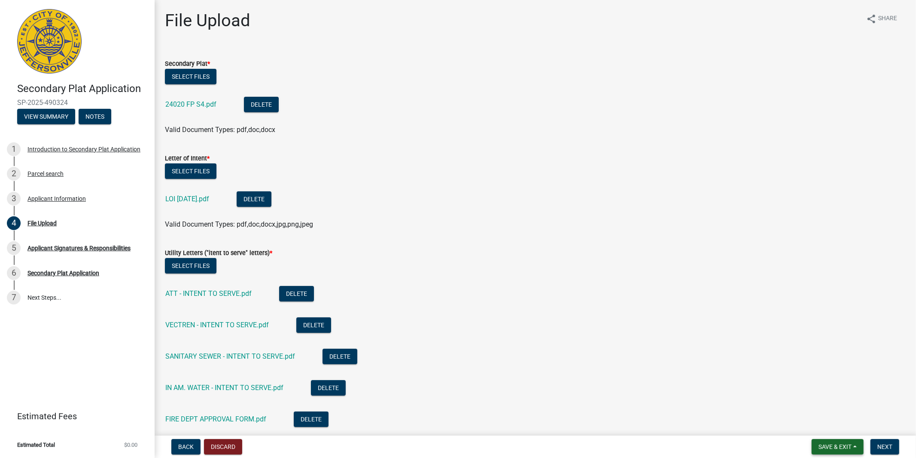
click at [829, 438] on span "Save & Exit" at bounding box center [835, 446] width 33 height 7
click at [832, 427] on button "Save & Exit" at bounding box center [829, 424] width 69 height 21
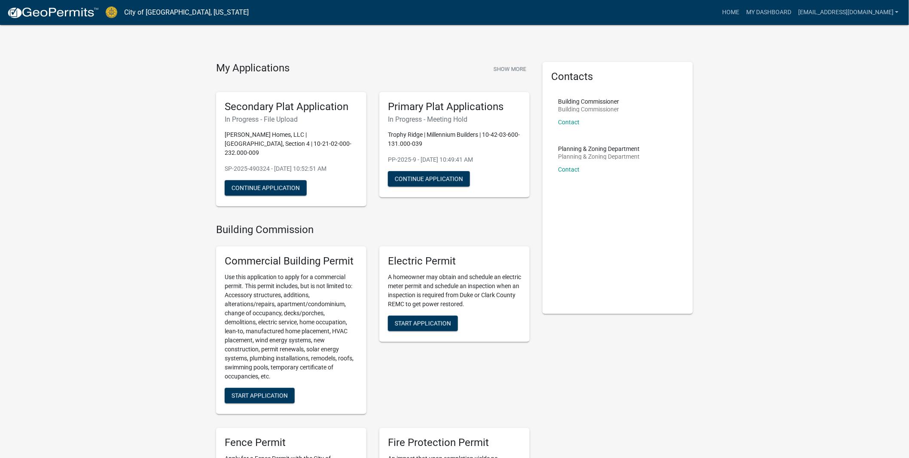
click at [276, 436] on h5 "Fence Permit" at bounding box center [291, 442] width 133 height 12
